Goal: Transaction & Acquisition: Purchase product/service

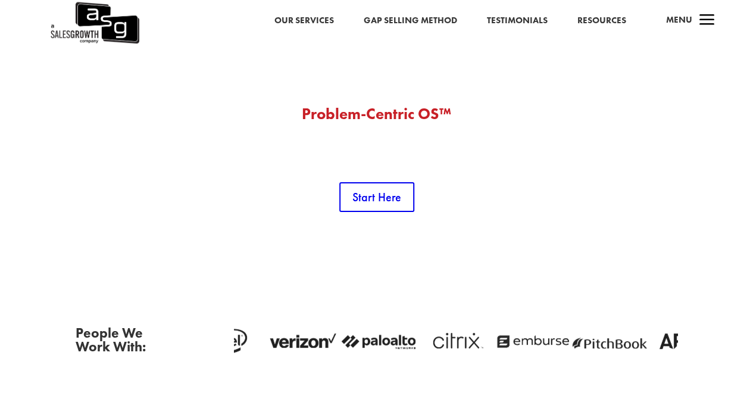
click at [291, 14] on link "Our Services" at bounding box center [305, 20] width 60 height 15
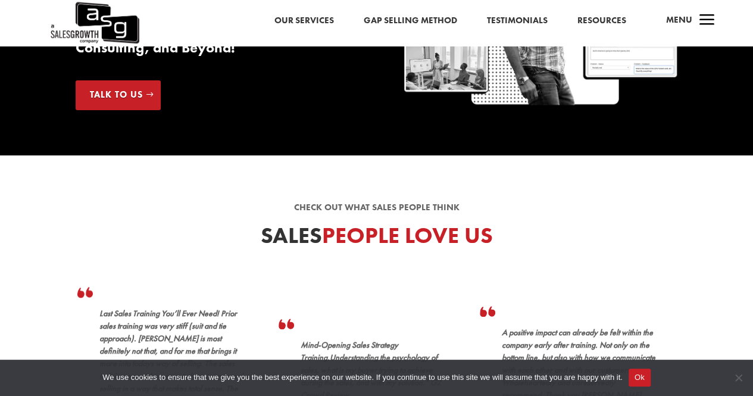
scroll to position [98, 0]
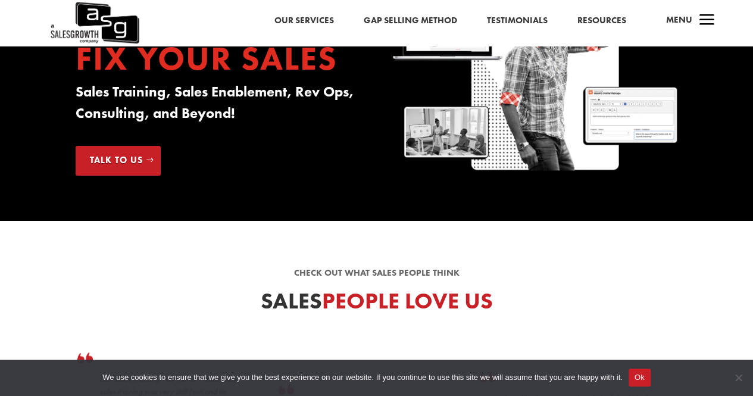
click at [397, 20] on link "Gap Selling Method" at bounding box center [409, 20] width 93 height 15
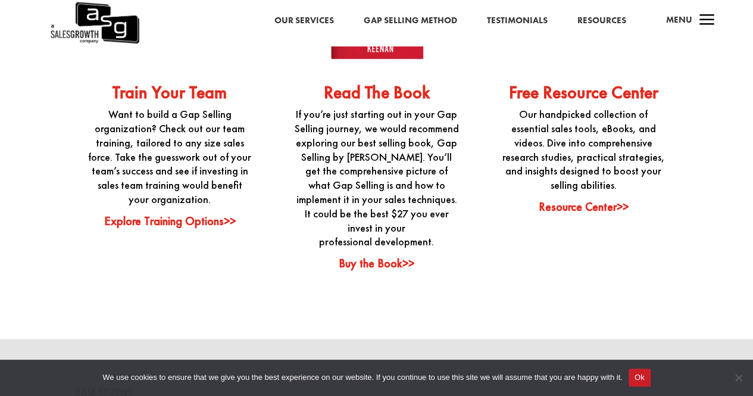
click at [371, 220] on div "Read The Book If you’re just starting out in your Gap Selling journey, we would…" at bounding box center [376, 86] width 189 height 370
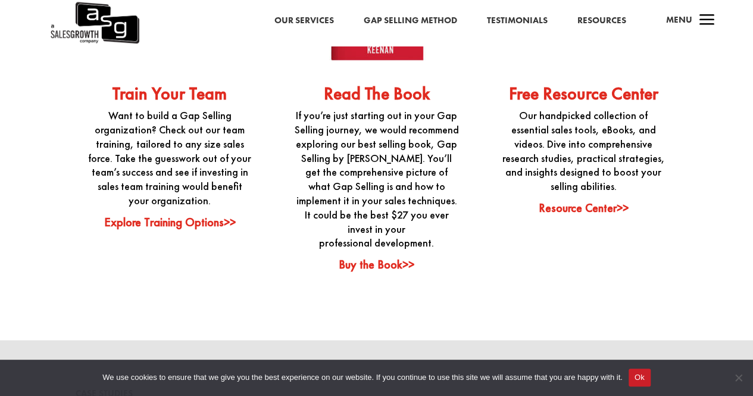
click at [367, 257] on link "Buy the Book>>" at bounding box center [377, 264] width 76 height 15
